Goal: Transaction & Acquisition: Download file/media

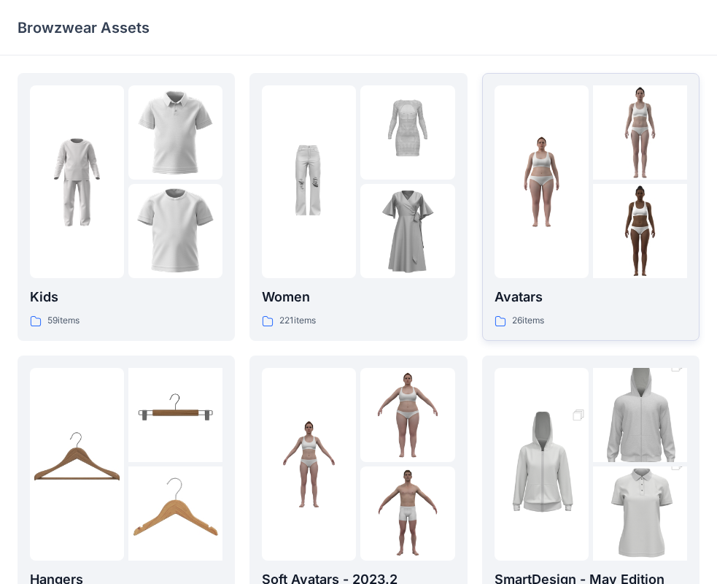
click at [577, 243] on div at bounding box center [542, 181] width 94 height 193
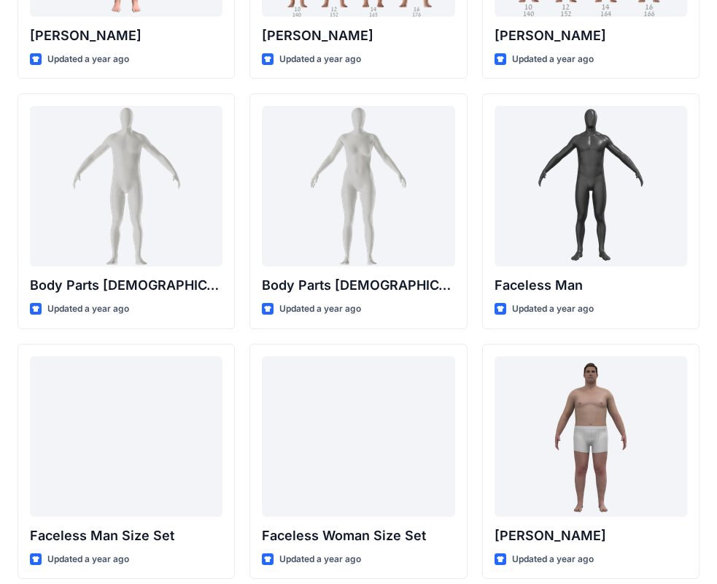
scroll to position [544, 0]
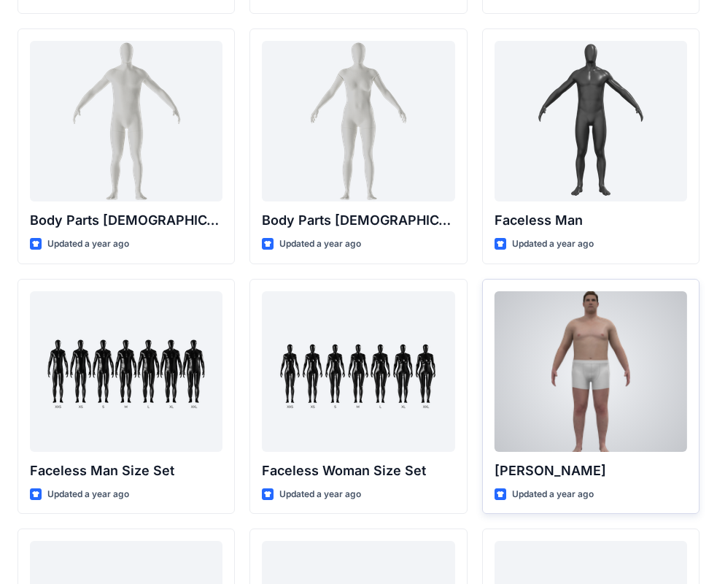
click at [576, 392] on div at bounding box center [591, 371] width 193 height 161
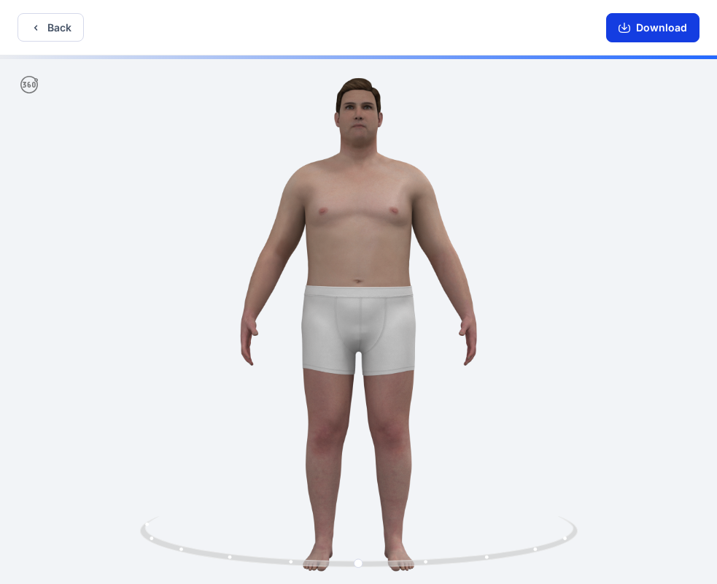
click at [638, 29] on button "Download" at bounding box center [652, 27] width 93 height 29
